Goal: Information Seeking & Learning: Find contact information

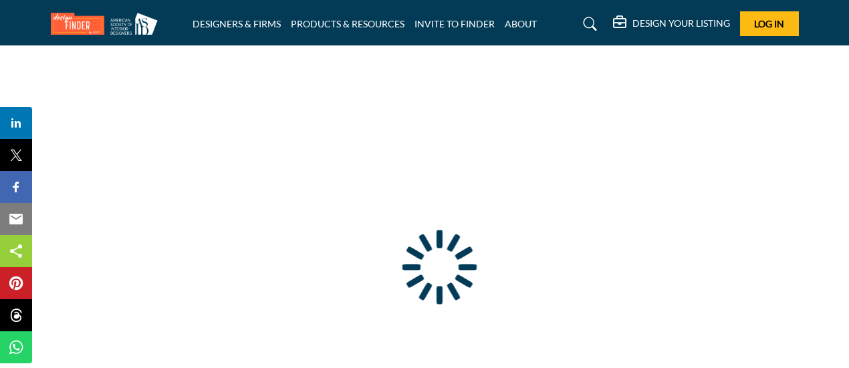
type input "**********"
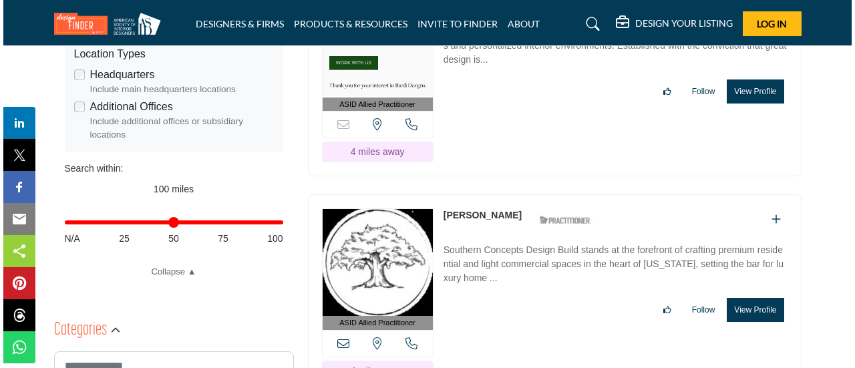
scroll to position [468, 0]
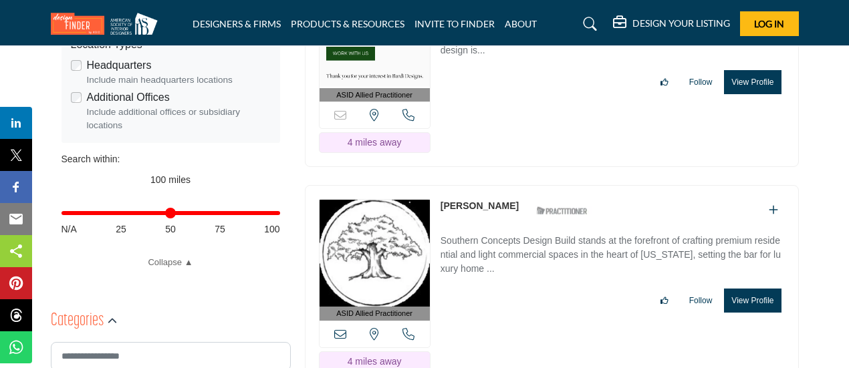
click at [752, 297] on button "View Profile" at bounding box center [752, 301] width 57 height 24
click at [0, 0] on div at bounding box center [0, 0] width 0 height 0
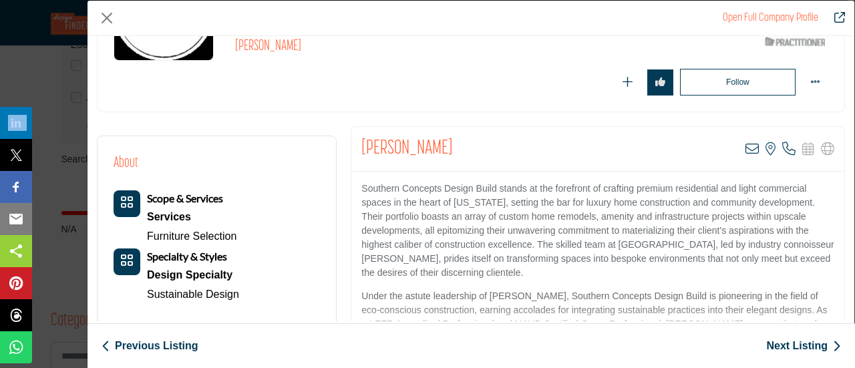
scroll to position [200, 0]
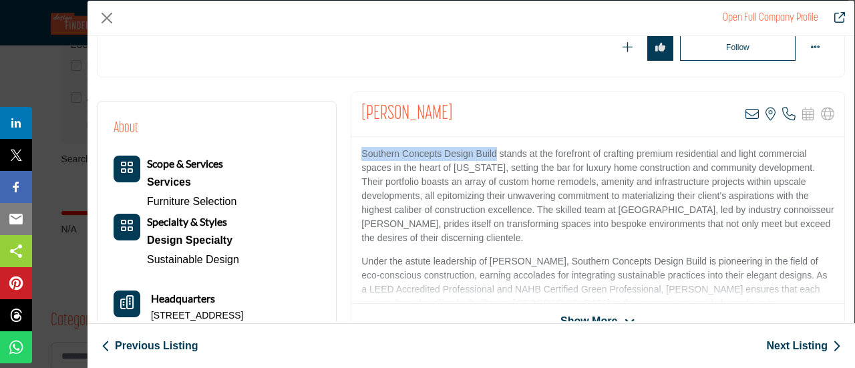
drag, startPoint x: 358, startPoint y: 147, endPoint x: 493, endPoint y: 145, distance: 134.3
click at [493, 145] on div "Southern Concepts Design Build stands at the forefront of crafting premium resi…" at bounding box center [598, 220] width 493 height 167
copy p "Southern Concepts Design Build"
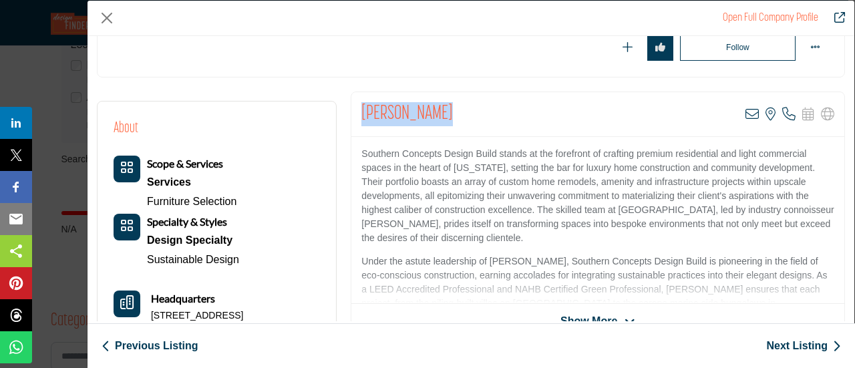
drag, startPoint x: 436, startPoint y: 107, endPoint x: 356, endPoint y: 110, distance: 79.6
click at [356, 110] on div "Meredith Rose View email address of this listing View the location of this list…" at bounding box center [598, 114] width 493 height 45
copy h2 "Meredith Rose"
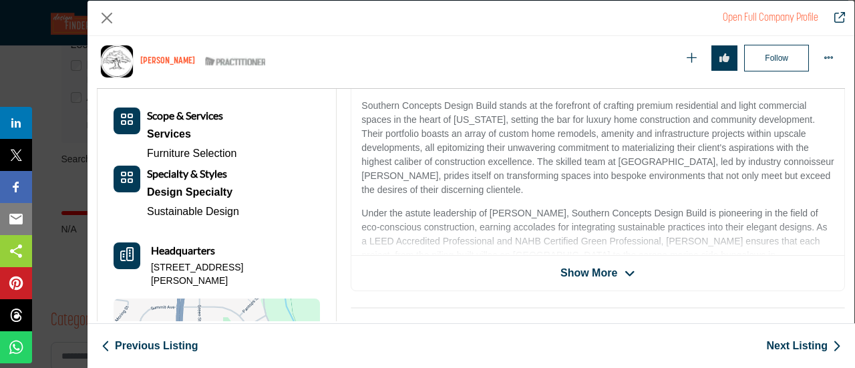
scroll to position [321, 0]
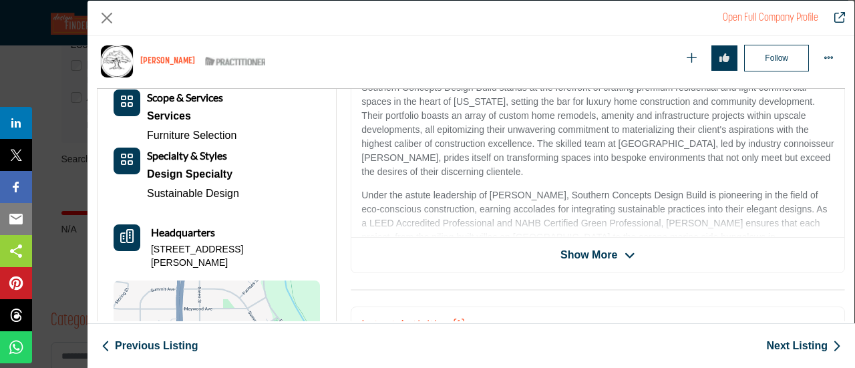
click at [602, 253] on span "Show More" at bounding box center [589, 255] width 57 height 16
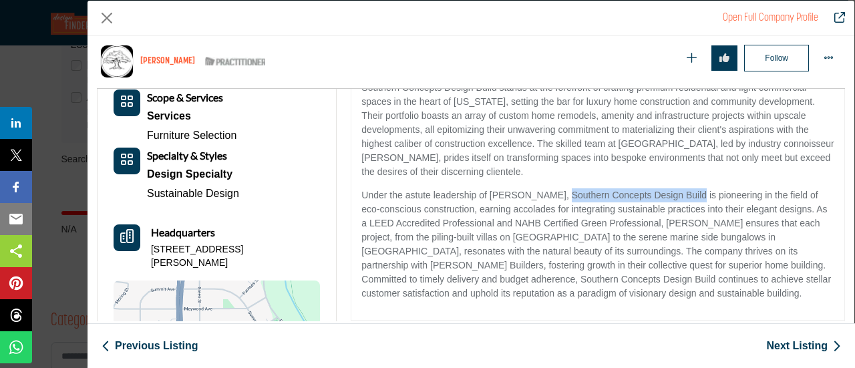
drag, startPoint x: 688, startPoint y: 190, endPoint x: 553, endPoint y: 194, distance: 134.4
click at [553, 194] on p "Under the astute leadership of Alex Anderson, Southern Concepts Design Build is…" at bounding box center [598, 244] width 473 height 112
copy p "Southern Concepts Design Build"
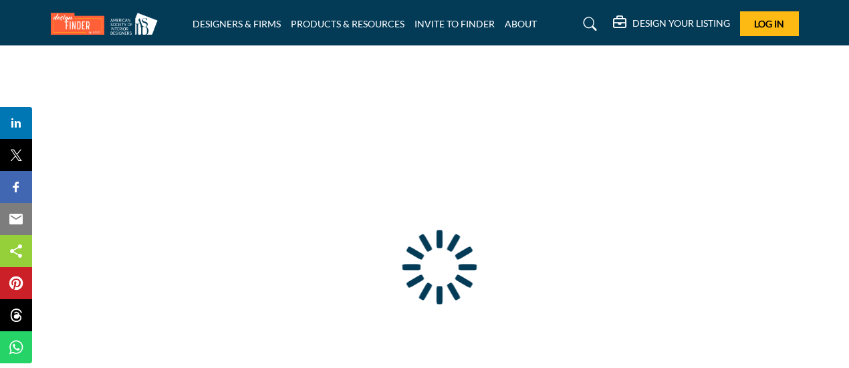
type input "**********"
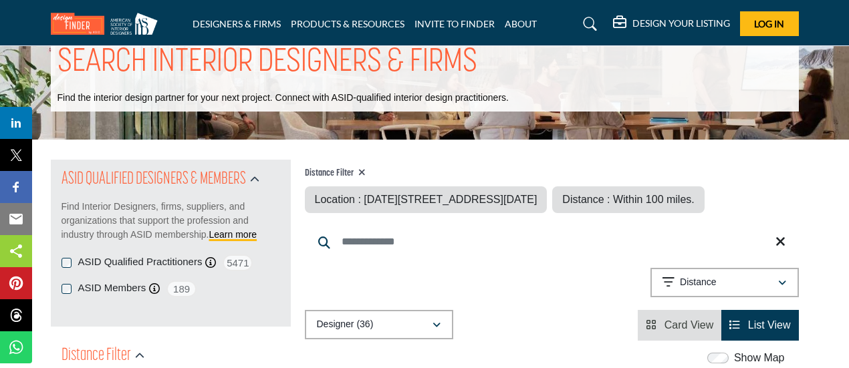
scroll to position [67, 0]
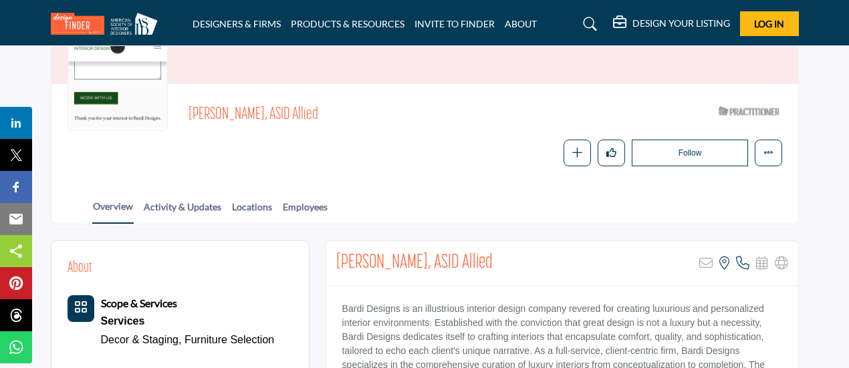
scroll to position [200, 0]
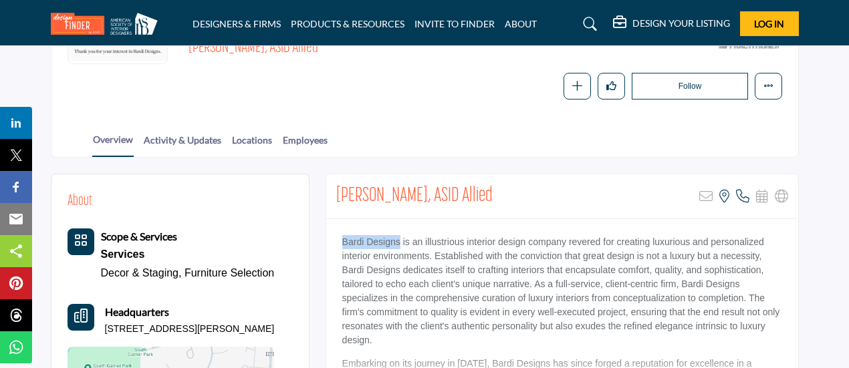
drag, startPoint x: 338, startPoint y: 241, endPoint x: 398, endPoint y: 243, distance: 60.2
click at [398, 243] on div "Bardi Designs is an illustrious interior design company revered for creating lu…" at bounding box center [562, 302] width 472 height 167
copy p "Bardi Designs"
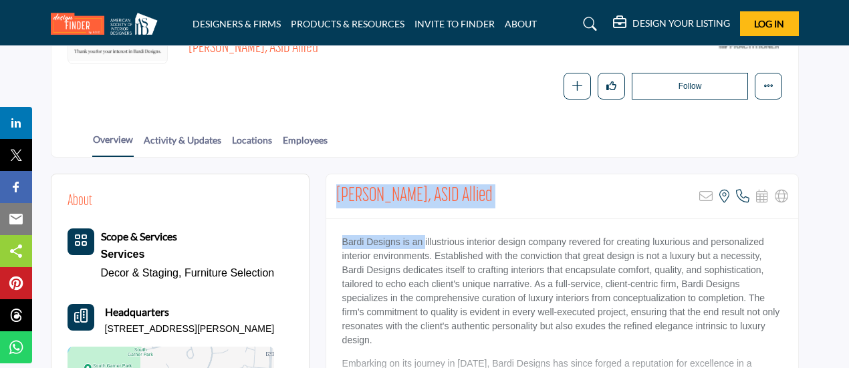
drag, startPoint x: 327, startPoint y: 186, endPoint x: 425, endPoint y: 224, distance: 104.7
click at [425, 224] on div "Rachael Hodge, ASID Allied Sorry, but this listing is on a subscription plan wh…" at bounding box center [561, 298] width 473 height 248
click at [425, 224] on div "Bardi Designs is an illustrious interior design company revered for creating lu…" at bounding box center [562, 302] width 472 height 167
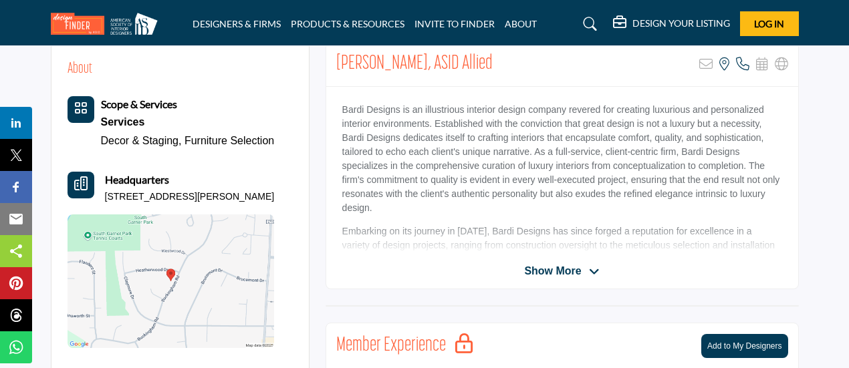
scroll to position [334, 0]
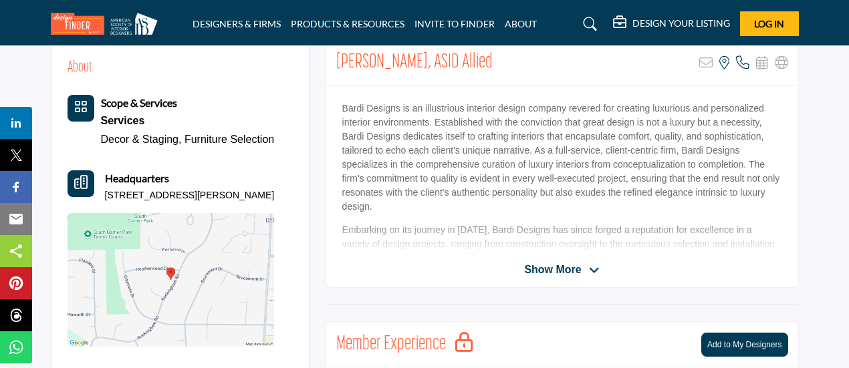
click at [545, 271] on span "Show More" at bounding box center [552, 270] width 57 height 16
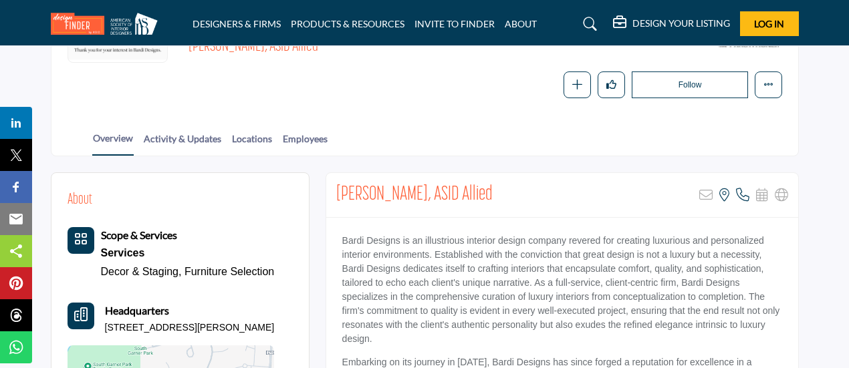
scroll to position [200, 0]
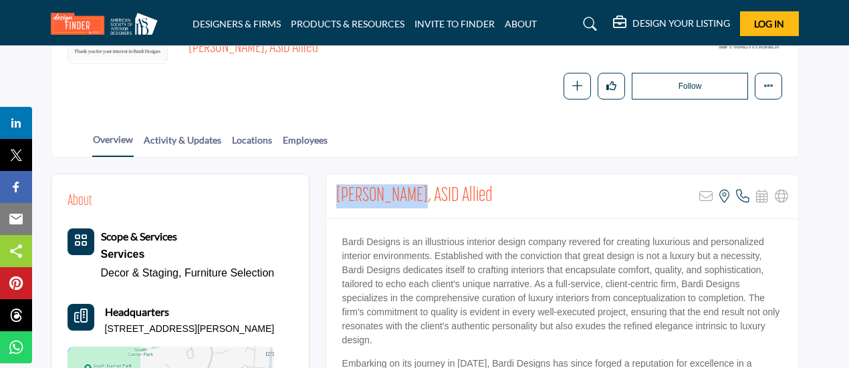
drag, startPoint x: 337, startPoint y: 190, endPoint x: 418, endPoint y: 192, distance: 80.9
click at [418, 192] on h2 "Rachael Hodge, ASID Allied" at bounding box center [414, 196] width 156 height 24
copy h2 "Rachael Hodge"
drag, startPoint x: 337, startPoint y: 198, endPoint x: 417, endPoint y: 200, distance: 80.2
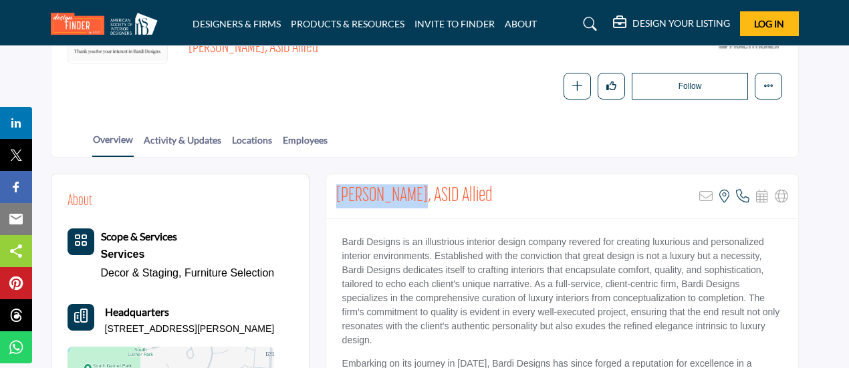
click at [417, 200] on h2 "Rachael Hodge, ASID Allied" at bounding box center [414, 196] width 156 height 24
copy h2 "Rachael Hodge"
